Goal: Information Seeking & Learning: Compare options

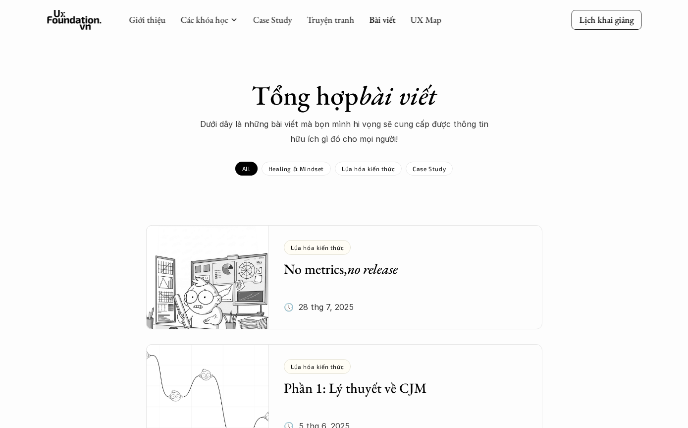
click at [208, 10] on div "Giới thiệu Các khóa học Case Study Truyện tranh Bài viết UX Map" at bounding box center [285, 20] width 313 height 20
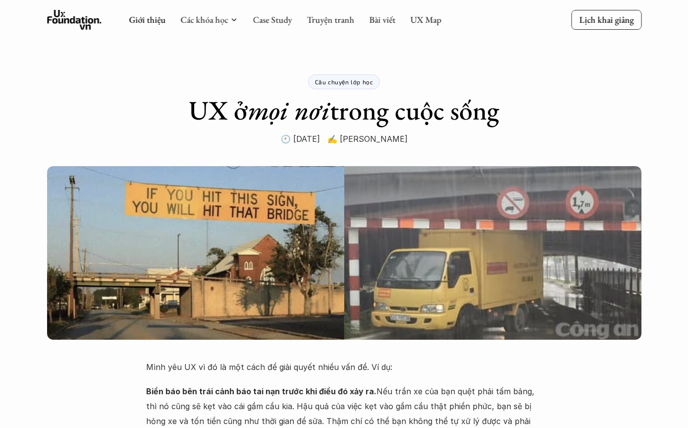
click at [138, 24] on link "Giới thiệu" at bounding box center [147, 19] width 37 height 11
click at [221, 20] on link "Các khóa học" at bounding box center [204, 19] width 48 height 11
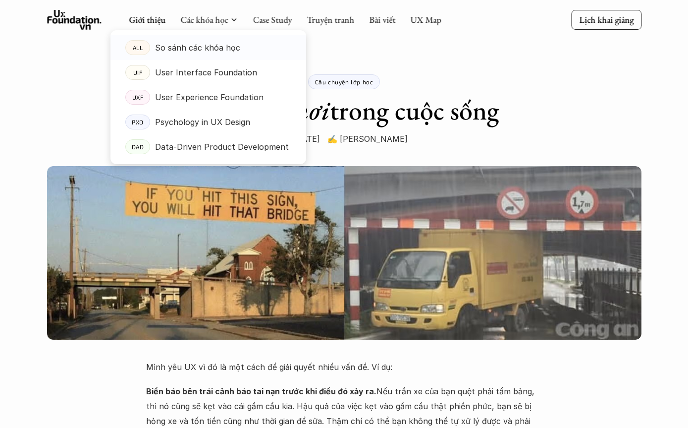
click at [248, 45] on div "So sánh các khóa học" at bounding box center [223, 47] width 136 height 15
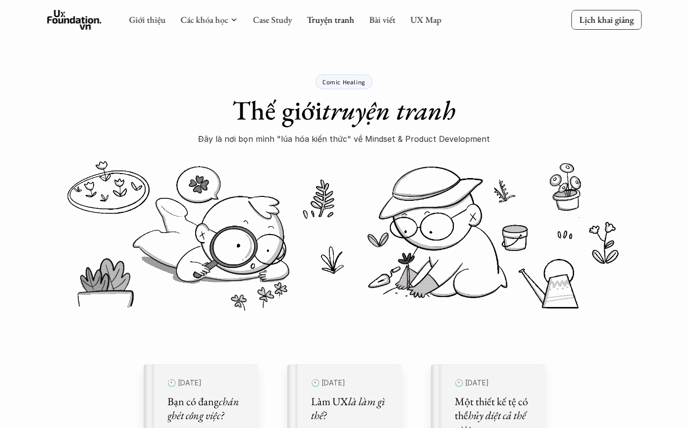
click at [387, 16] on link "Bài viết" at bounding box center [382, 19] width 26 height 11
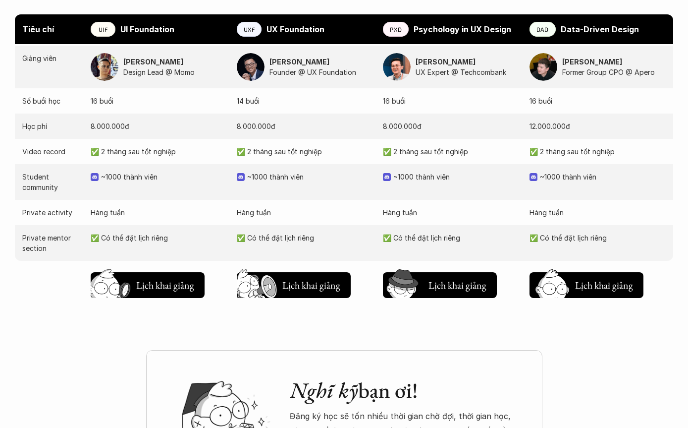
scroll to position [1020, 0]
